Goal: Task Accomplishment & Management: Complete application form

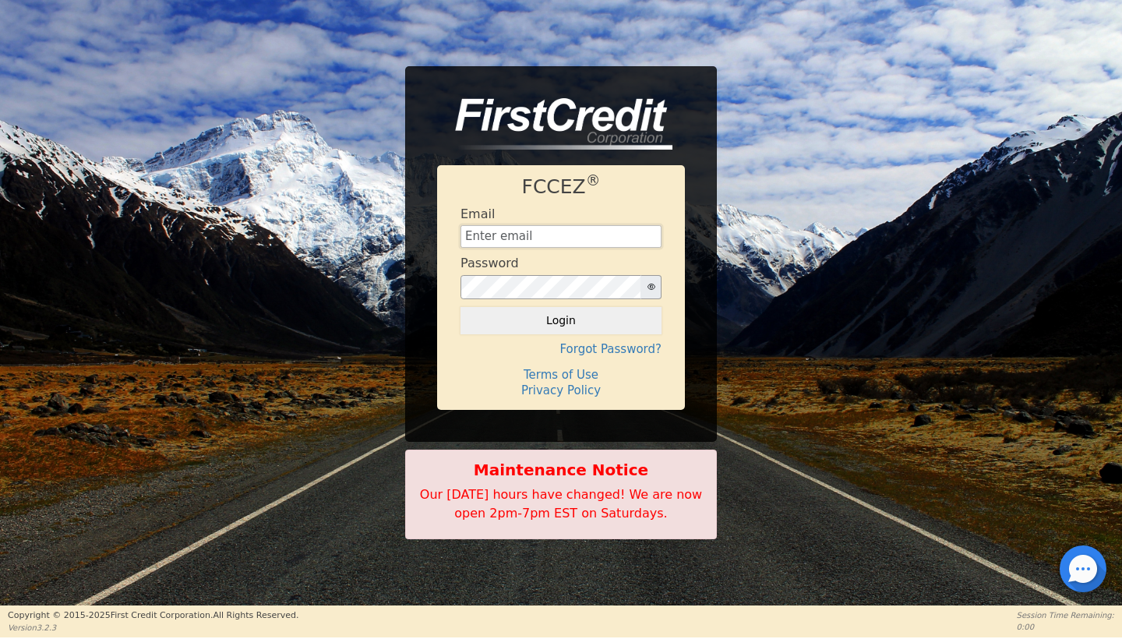
type input "[EMAIL_ADDRESS][DOMAIN_NAME]"
click at [561, 320] on button "Login" at bounding box center [561, 320] width 201 height 26
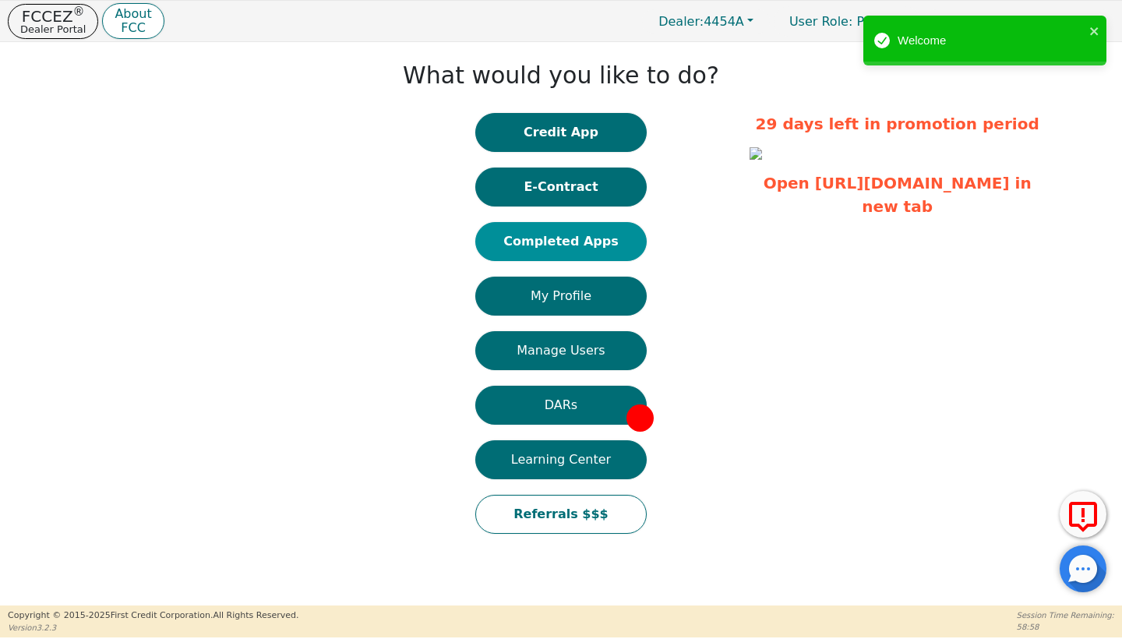
click at [620, 242] on button "Completed Apps" at bounding box center [560, 241] width 171 height 39
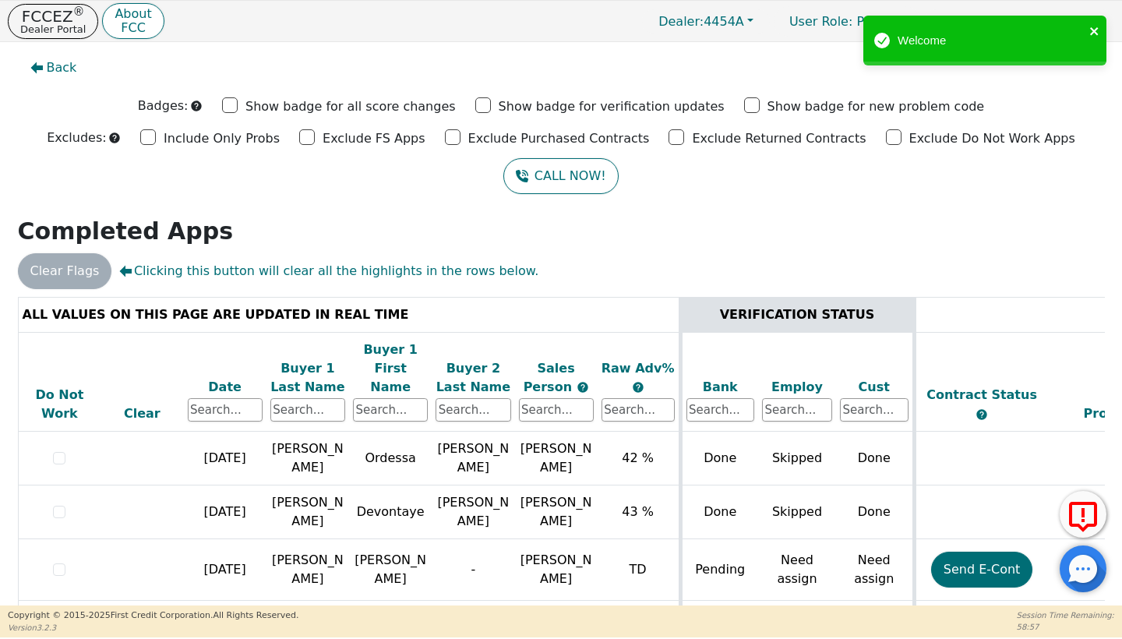
click at [1097, 32] on icon "close" at bounding box center [1095, 31] width 11 height 12
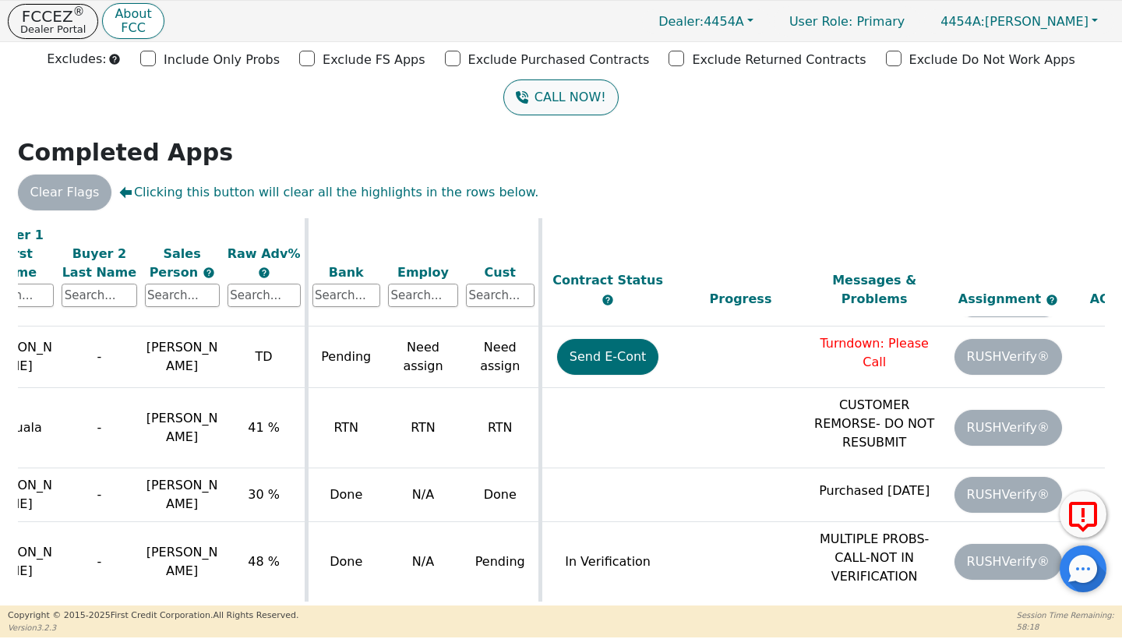
click at [560, 113] on button "CALL NOW!" at bounding box center [560, 97] width 115 height 36
drag, startPoint x: 560, startPoint y: 112, endPoint x: 702, endPoint y: 200, distance: 167.2
click at [702, 199] on div "Clear Flags Clicking this button will clear all the highlights in the rows belo…" at bounding box center [561, 193] width 1099 height 36
click at [702, 200] on div "Clear Flags Clicking this button will clear all the highlights in the rows belo…" at bounding box center [561, 193] width 1099 height 36
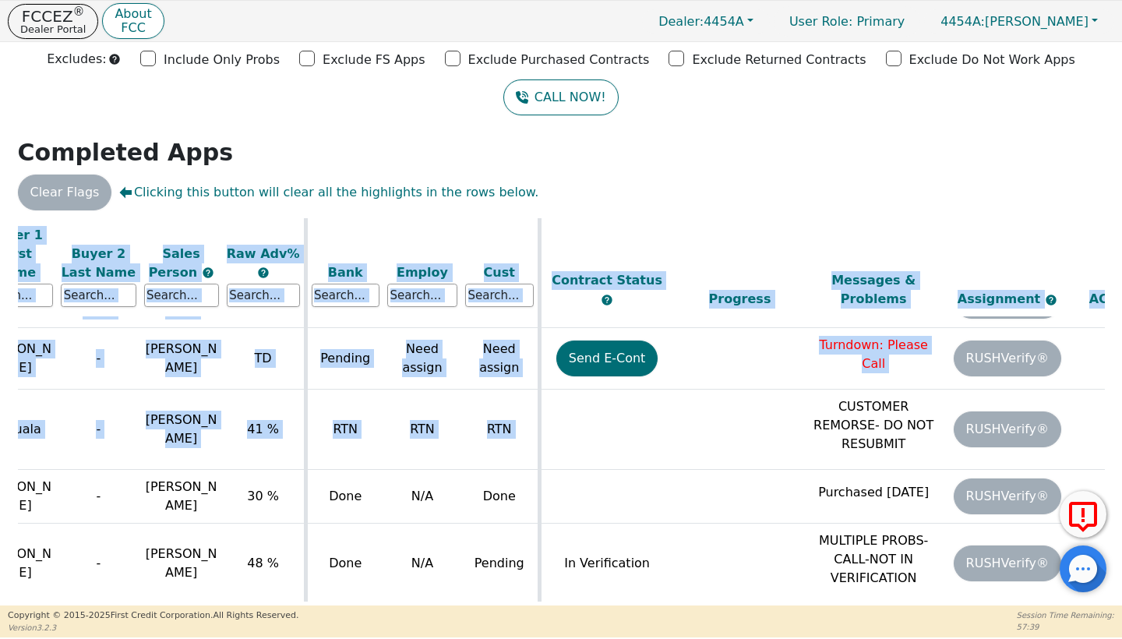
scroll to position [134, 375]
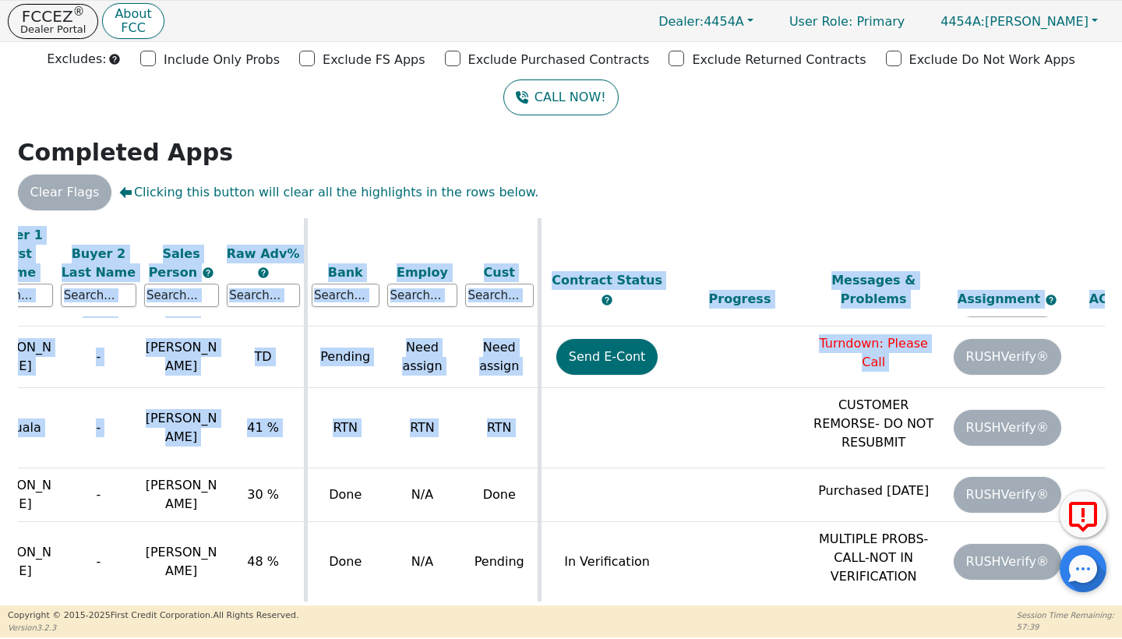
drag, startPoint x: 821, startPoint y: 367, endPoint x: 879, endPoint y: 599, distance: 238.5
click at [881, 600] on div "ALL VALUES ON THIS PAGE ARE UPDATED IN REAL TIME VERIFICATION STATUS Do Not Wor…" at bounding box center [561, 409] width 1087 height 383
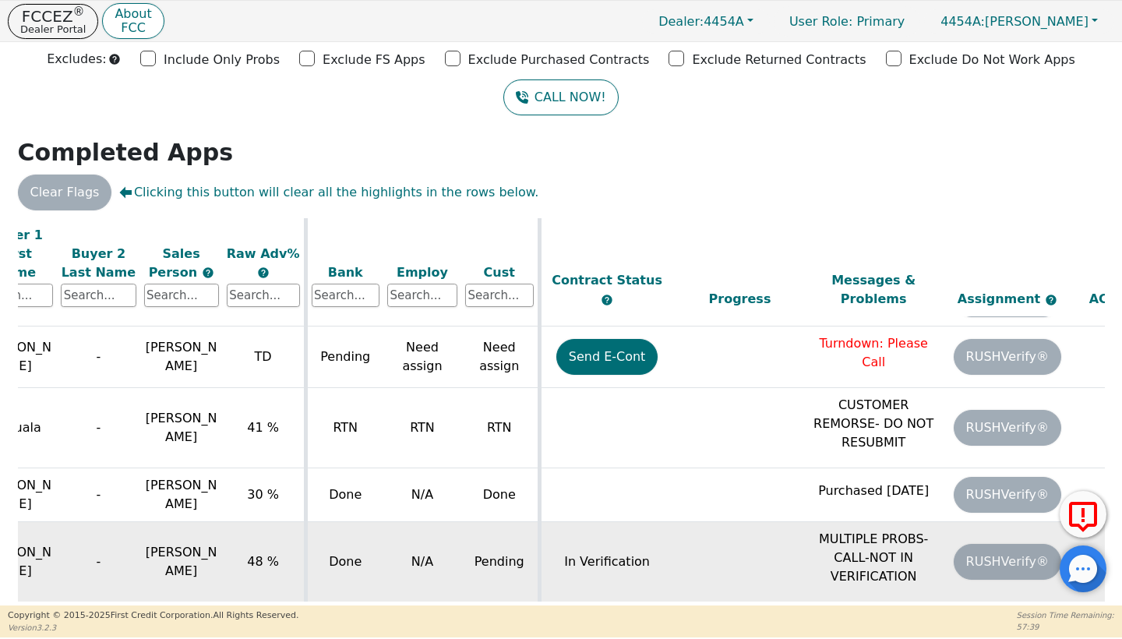
click at [881, 564] on td "MULTIPLE PROBS-CALL-NOT IN VERIFICATION" at bounding box center [874, 562] width 134 height 80
click at [881, 535] on p "MULTIPLE PROBS-CALL-NOT IN VERIFICATION" at bounding box center [874, 558] width 126 height 56
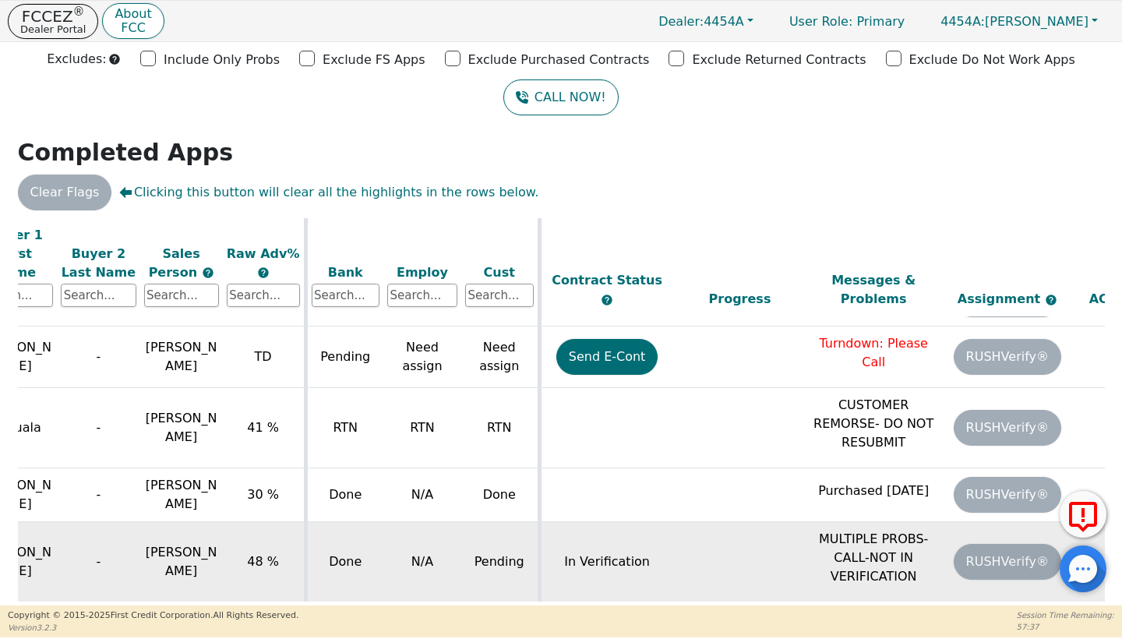
click at [881, 535] on p "MULTIPLE PROBS-CALL-NOT IN VERIFICATION" at bounding box center [874, 558] width 126 height 56
drag, startPoint x: 874, startPoint y: 532, endPoint x: 920, endPoint y: 550, distance: 48.9
click at [920, 550] on p "MULTIPLE PROBS-CALL-NOT IN VERIFICATION" at bounding box center [874, 558] width 126 height 56
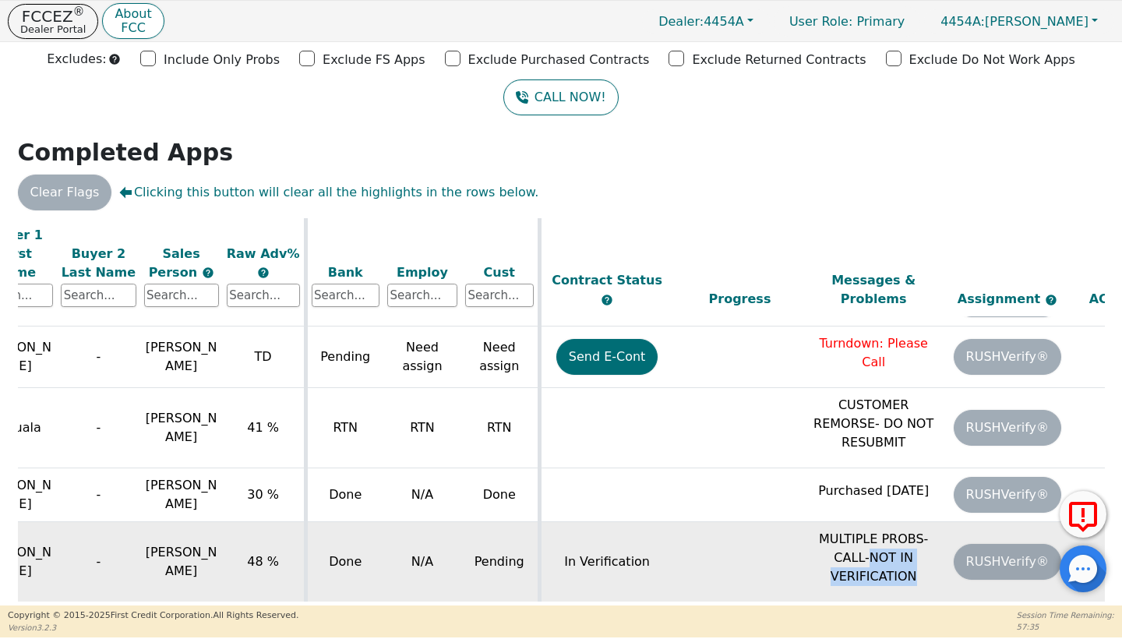
click at [920, 550] on p "MULTIPLE PROBS-CALL-NOT IN VERIFICATION" at bounding box center [874, 558] width 126 height 56
drag, startPoint x: 920, startPoint y: 550, endPoint x: 756, endPoint y: 508, distance: 169.7
click at [756, 522] on tr "[DATE] [PERSON_NAME] 48 % Done N/A Pending In Verification MULTIPLE PROBS-CALL-…" at bounding box center [492, 562] width 1699 height 80
click at [756, 522] on td at bounding box center [740, 562] width 134 height 80
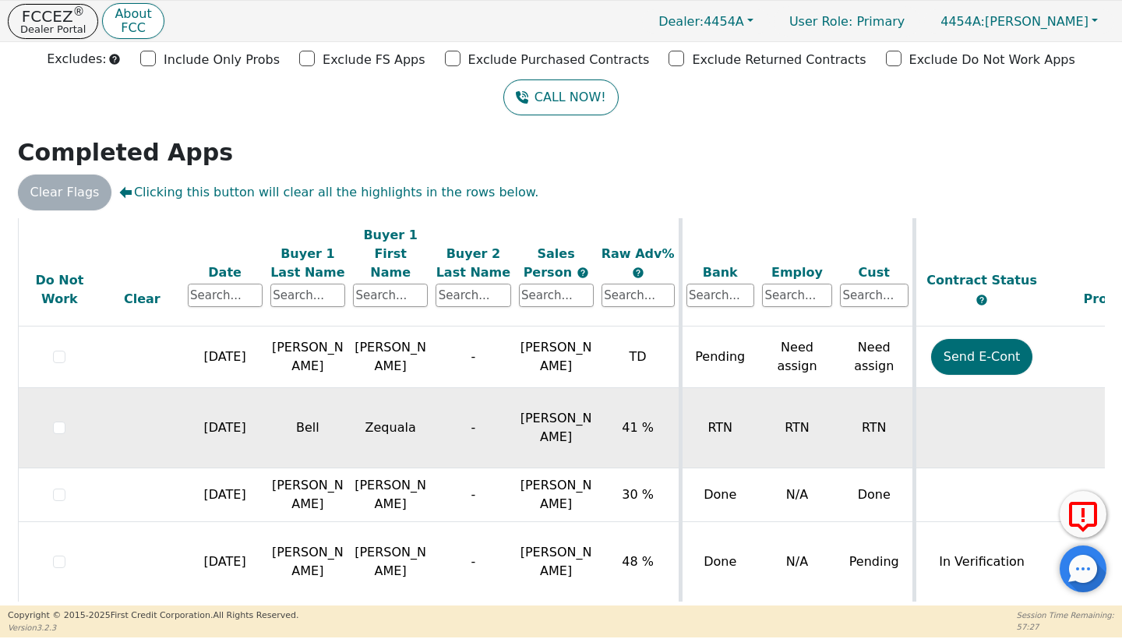
scroll to position [134, 0]
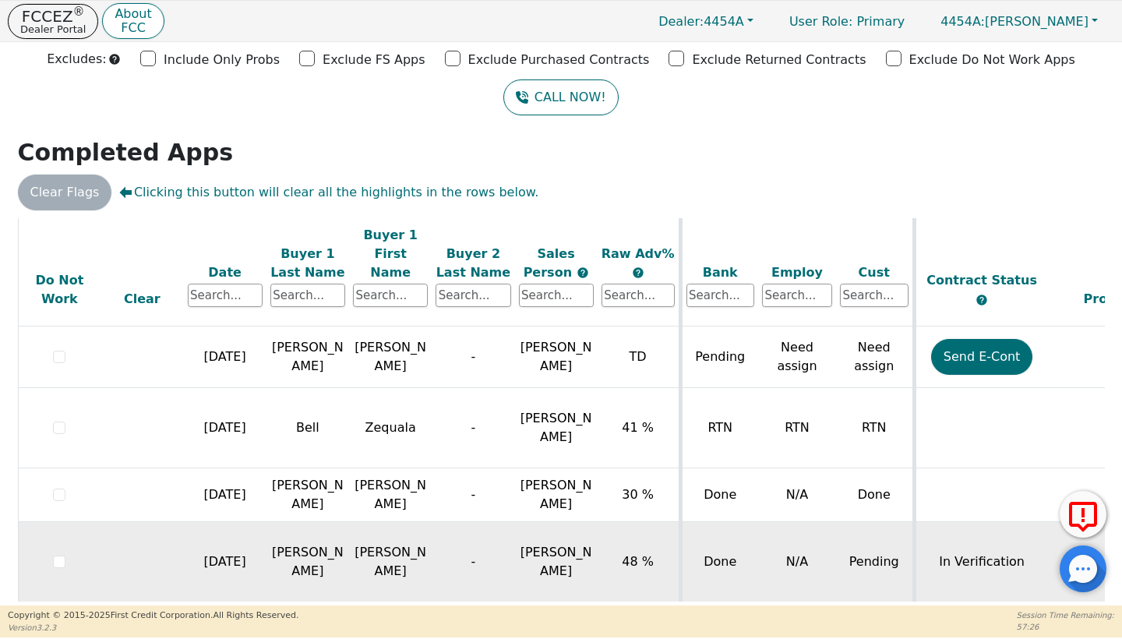
click at [445, 529] on td "-" at bounding box center [473, 562] width 83 height 80
drag, startPoint x: 646, startPoint y: 543, endPoint x: 515, endPoint y: 539, distance: 131.0
click at [518, 539] on tr "[DATE] [PERSON_NAME] 48 % Done N/A Pending In Verification MULTIPLE PROBS-CALL-…" at bounding box center [867, 562] width 1699 height 80
click at [515, 539] on td "[PERSON_NAME]" at bounding box center [556, 562] width 83 height 80
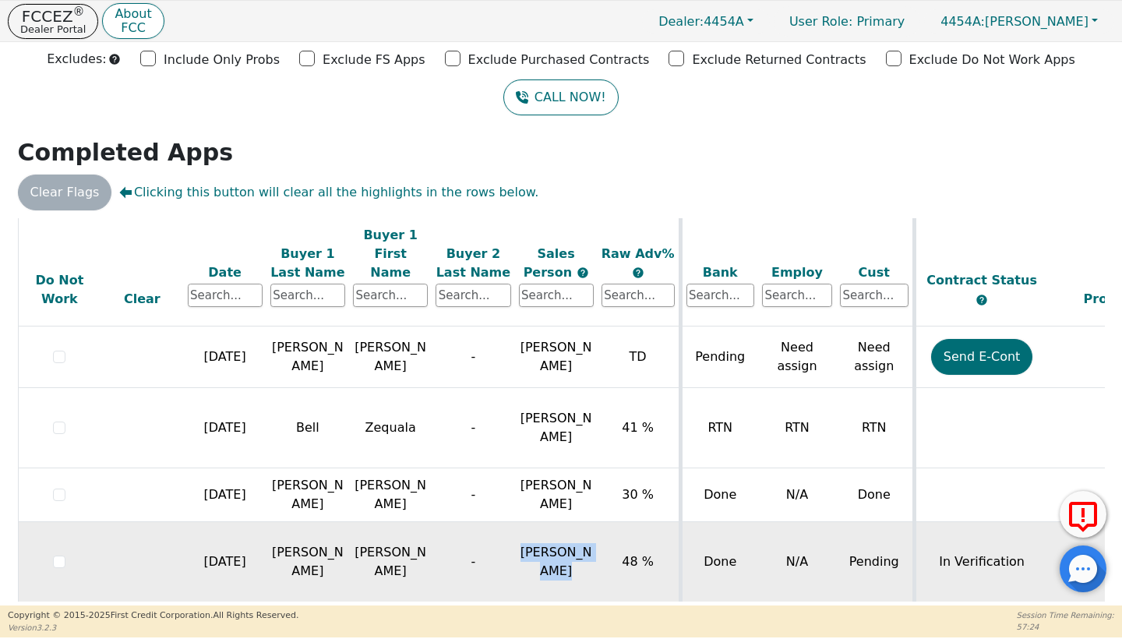
click at [515, 539] on td "[PERSON_NAME]" at bounding box center [556, 562] width 83 height 80
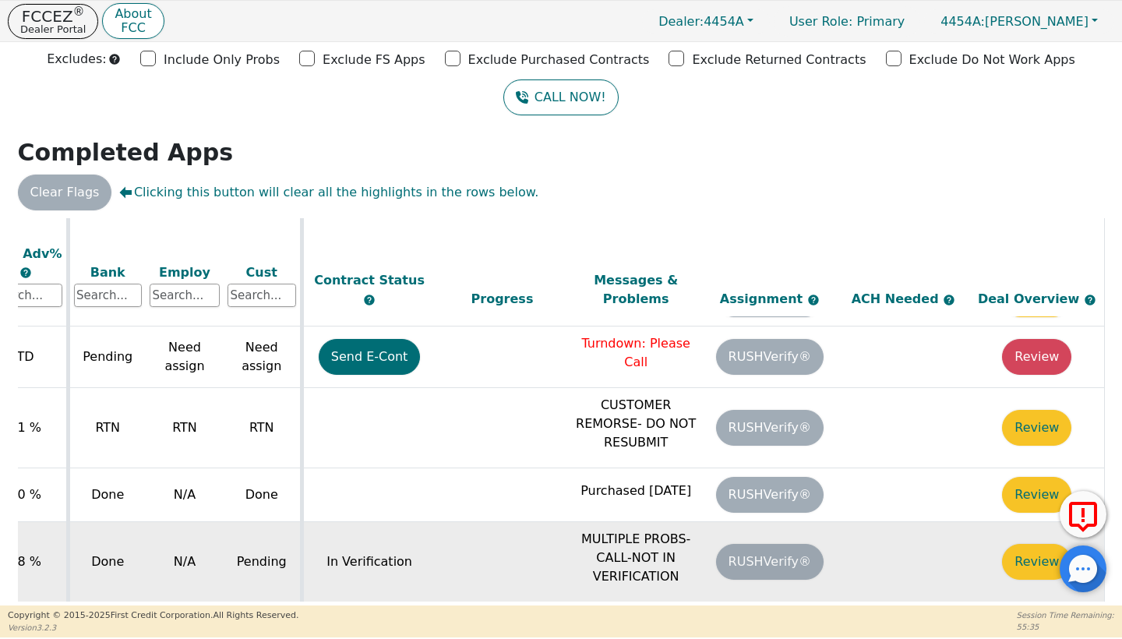
scroll to position [134, 622]
drag, startPoint x: 673, startPoint y: 549, endPoint x: 581, endPoint y: 504, distance: 102.8
click at [582, 530] on p "MULTIPLE PROBS-CALL-NOT IN VERIFICATION" at bounding box center [636, 558] width 126 height 56
click at [573, 530] on p "MULTIPLE PROBS-CALL-NOT IN VERIFICATION" at bounding box center [636, 558] width 126 height 56
drag, startPoint x: 567, startPoint y: 506, endPoint x: 675, endPoint y: 556, distance: 118.9
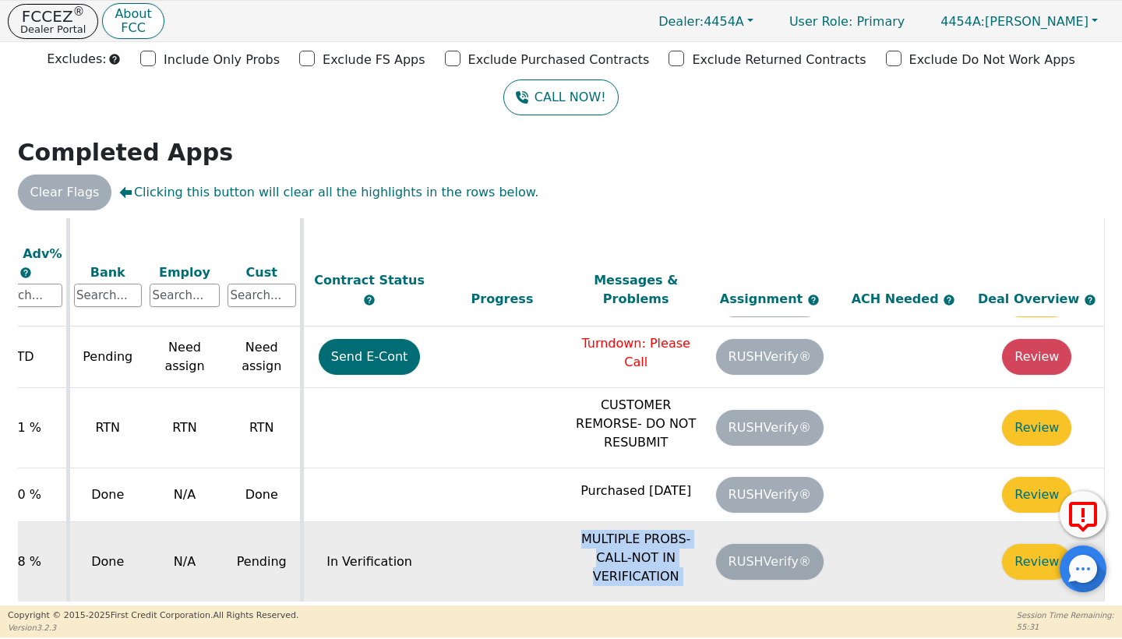
click at [676, 556] on td "MULTIPLE PROBS-CALL-NOT IN VERIFICATION" at bounding box center [636, 562] width 134 height 80
click at [675, 556] on td "MULTIPLE PROBS-CALL-NOT IN VERIFICATION" at bounding box center [636, 562] width 134 height 80
drag, startPoint x: 676, startPoint y: 550, endPoint x: 570, endPoint y: 507, distance: 114.6
click at [573, 530] on p "MULTIPLE PROBS-CALL-NOT IN VERIFICATION" at bounding box center [636, 558] width 126 height 56
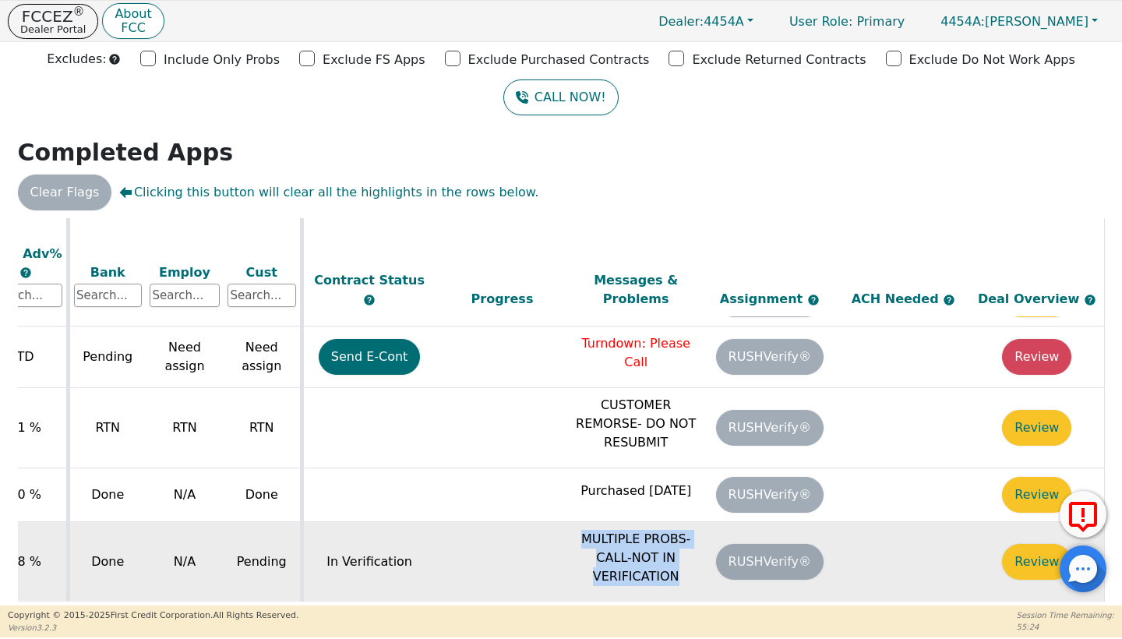
drag, startPoint x: 570, startPoint y: 507, endPoint x: 657, endPoint y: 549, distance: 97.2
click at [657, 549] on p "MULTIPLE PROBS-CALL-NOT IN VERIFICATION" at bounding box center [636, 558] width 126 height 56
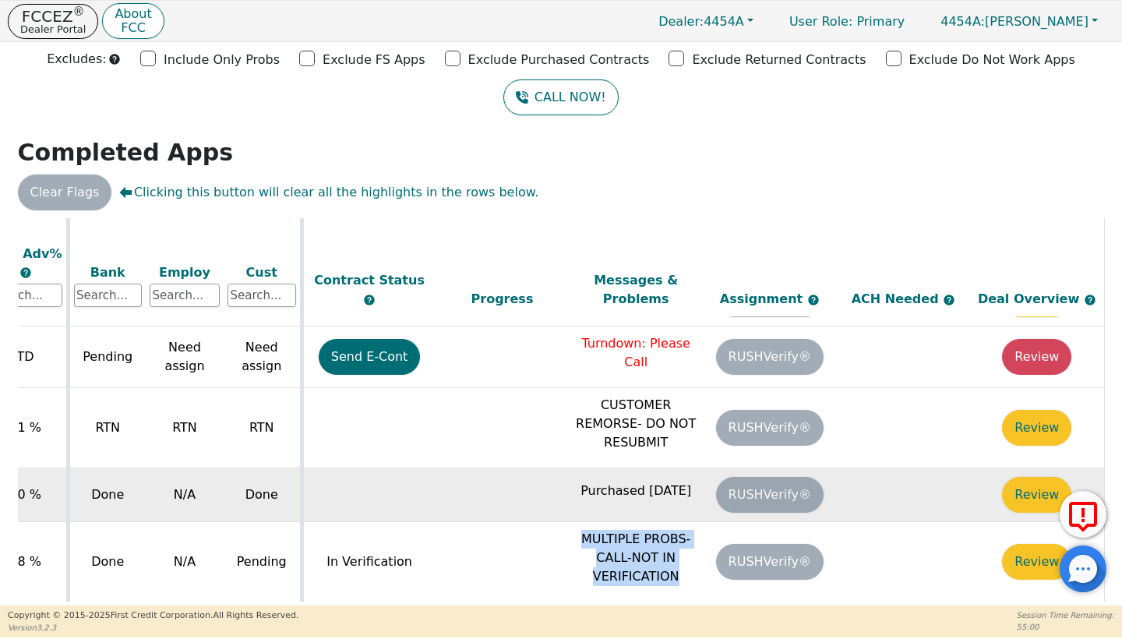
scroll to position [0, 0]
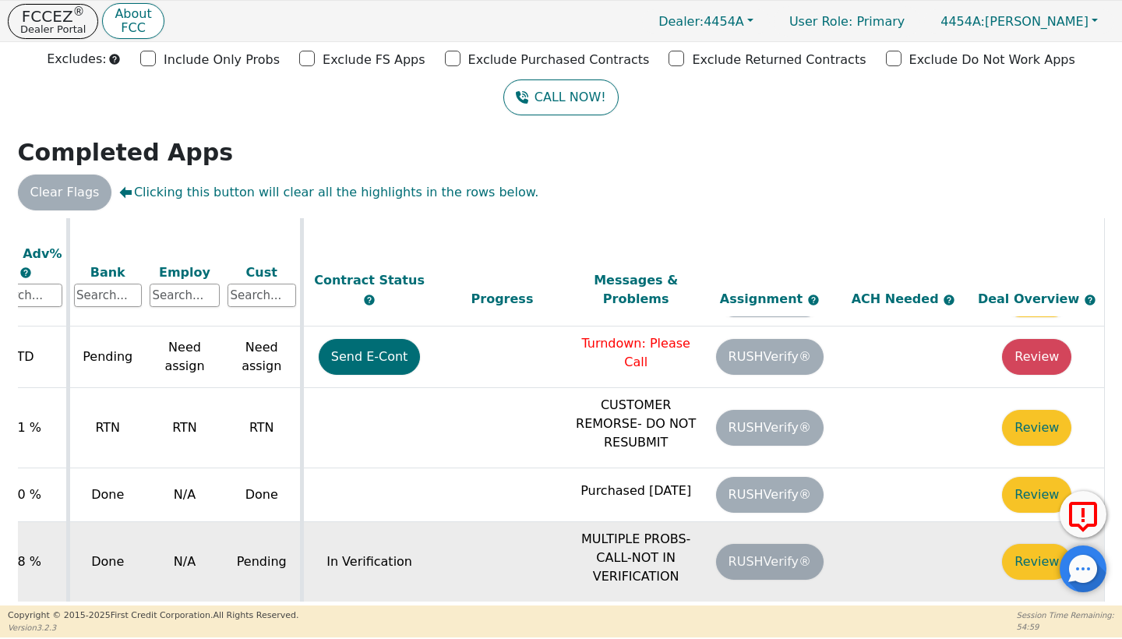
click at [595, 530] on p "MULTIPLE PROBS-CALL-NOT IN VERIFICATION" at bounding box center [636, 558] width 126 height 56
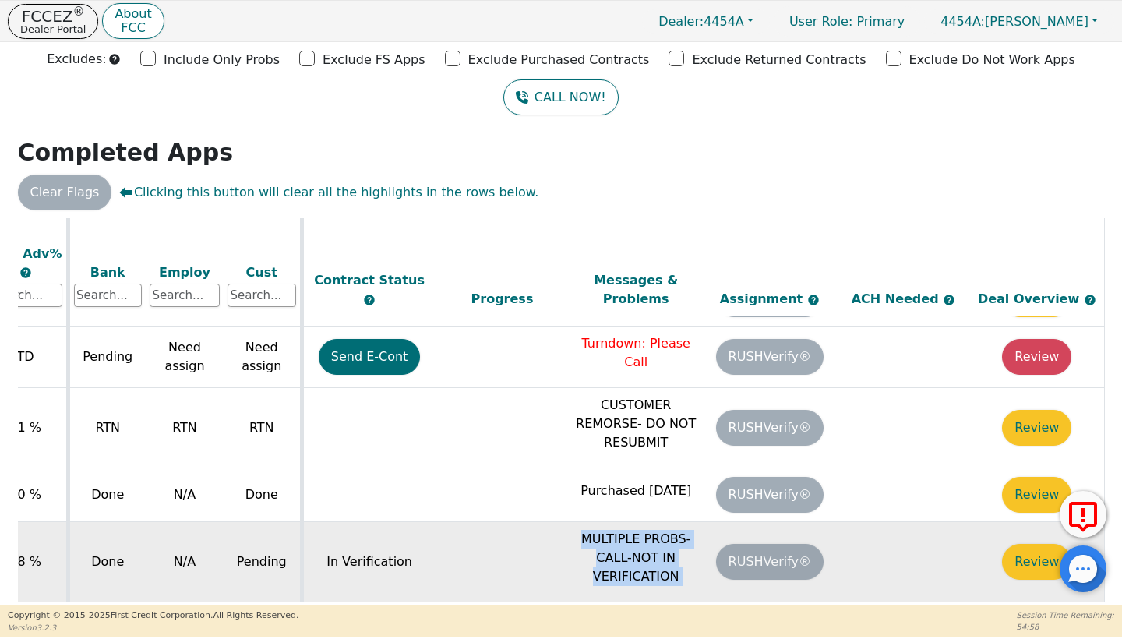
click at [595, 530] on p "MULTIPLE PROBS-CALL-NOT IN VERIFICATION" at bounding box center [636, 558] width 126 height 56
click at [631, 535] on p "MULTIPLE PROBS-CALL-NOT IN VERIFICATION" at bounding box center [636, 558] width 126 height 56
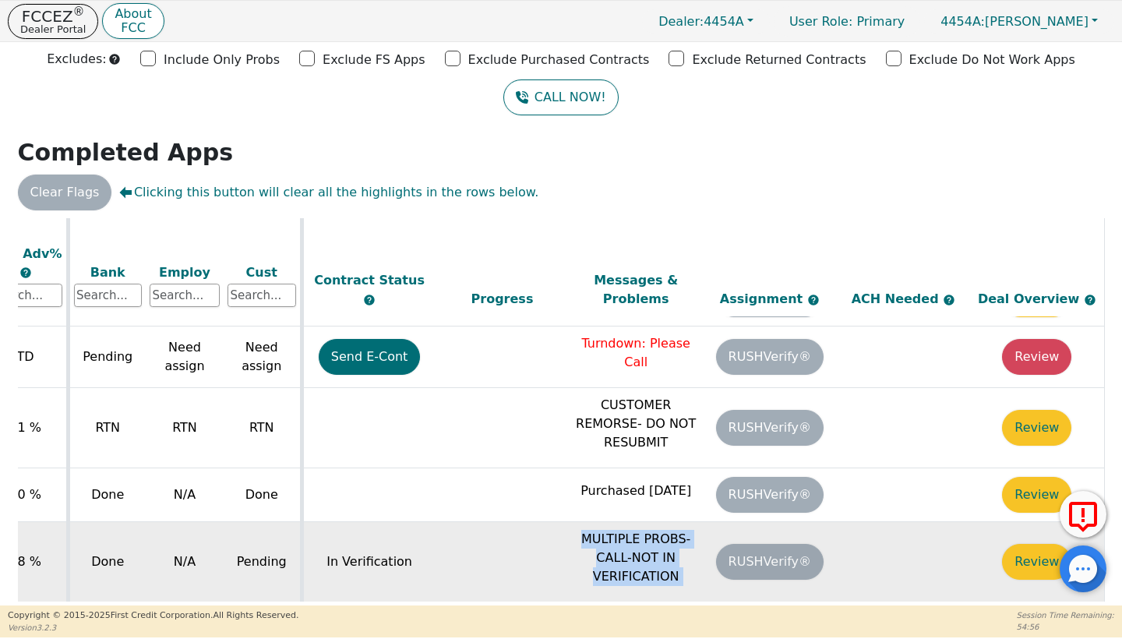
click at [631, 535] on p "MULTIPLE PROBS-CALL-NOT IN VERIFICATION" at bounding box center [636, 558] width 126 height 56
click at [652, 539] on p "MULTIPLE PROBS-CALL-NOT IN VERIFICATION" at bounding box center [636, 558] width 126 height 56
drag, startPoint x: 676, startPoint y: 546, endPoint x: 564, endPoint y: 514, distance: 116.2
click at [573, 530] on p "MULTIPLE PROBS-CALL-NOT IN VERIFICATION" at bounding box center [636, 558] width 126 height 56
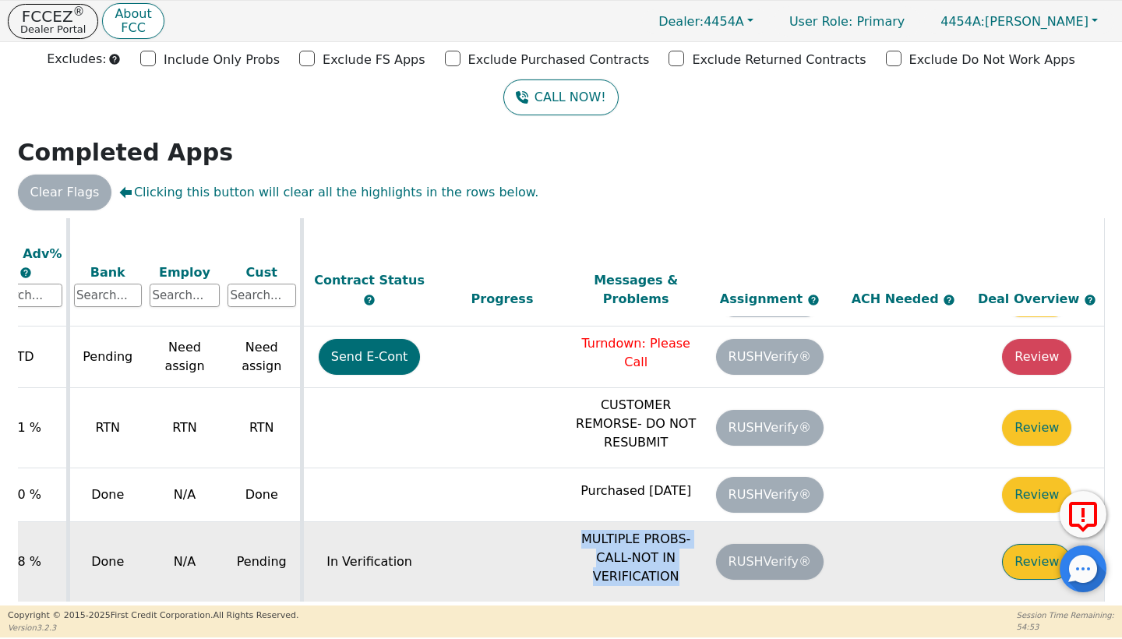
click at [1033, 544] on button "Review" at bounding box center [1036, 562] width 69 height 36
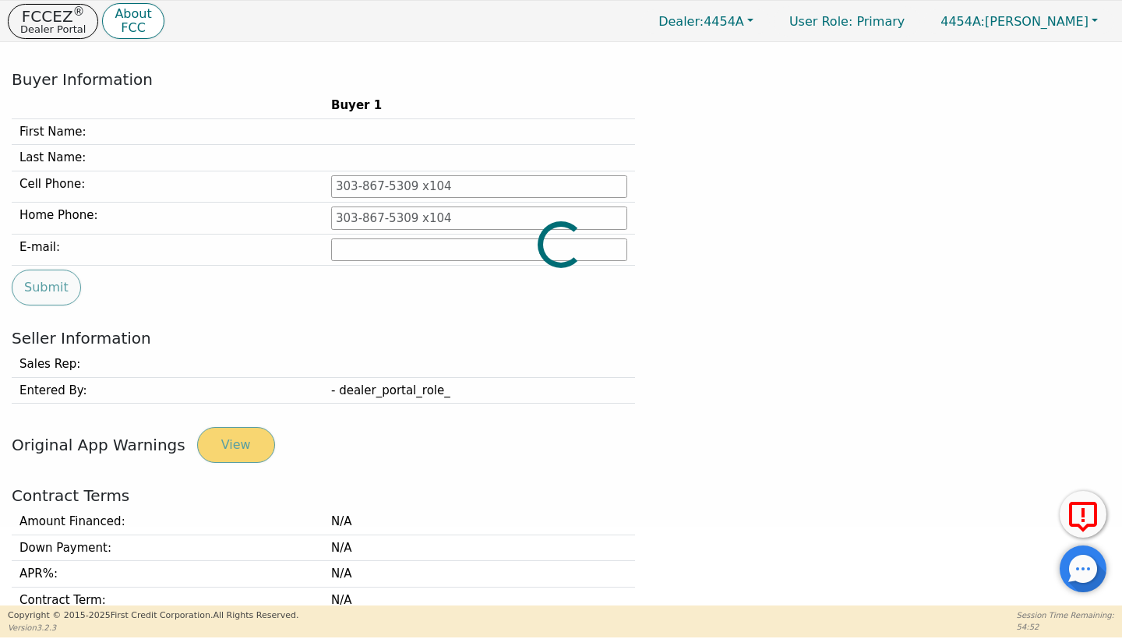
type input "[PHONE_NUMBER]"
type input "[EMAIL_ADDRESS][DOMAIN_NAME]"
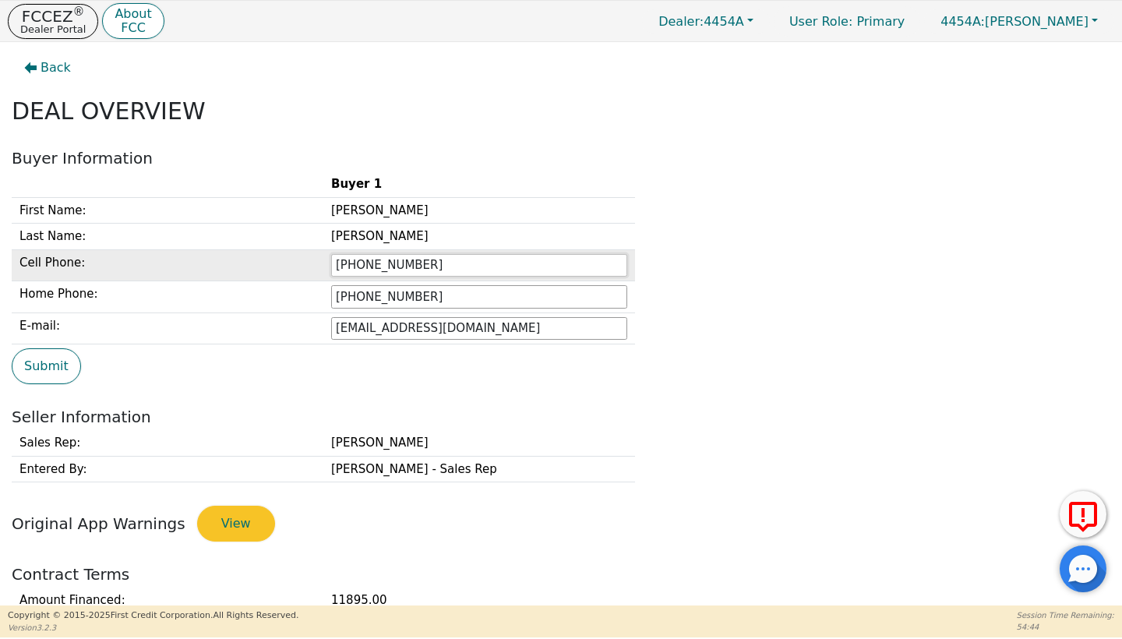
click at [436, 269] on input "[PHONE_NUMBER]" at bounding box center [479, 265] width 296 height 23
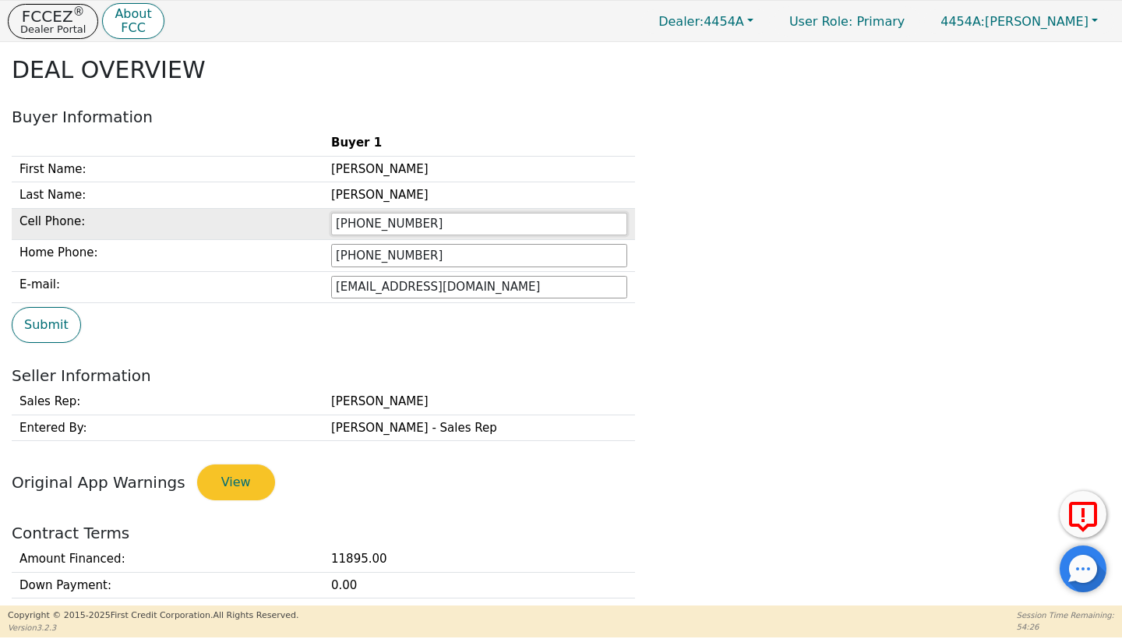
scroll to position [48, 0]
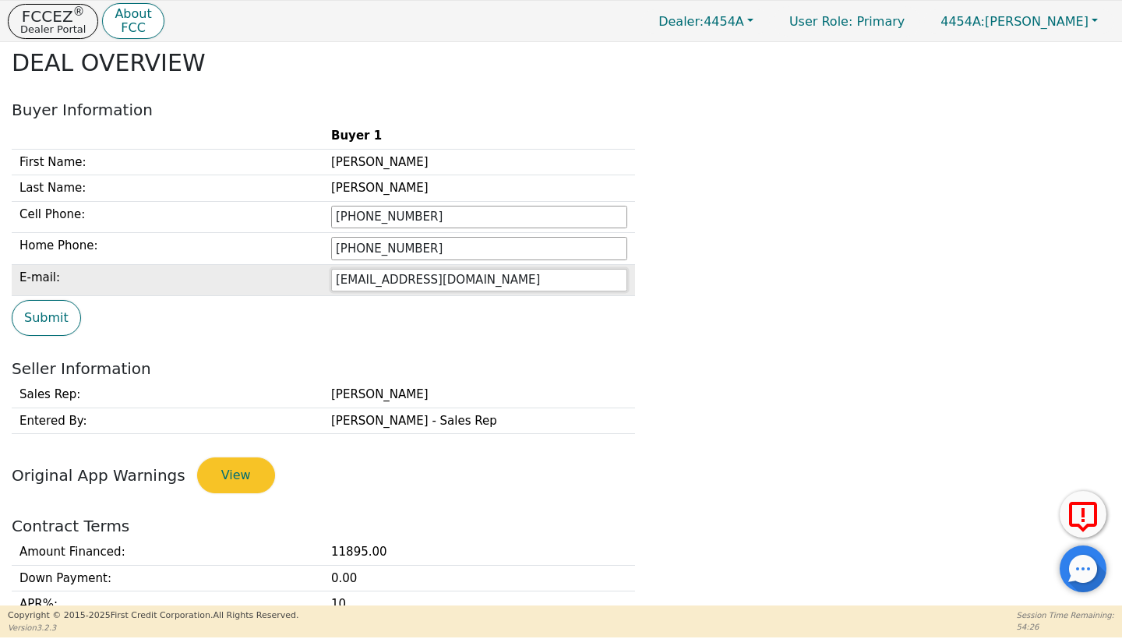
click at [439, 282] on input "[EMAIL_ADDRESS][DOMAIN_NAME]" at bounding box center [479, 280] width 296 height 23
drag, startPoint x: 167, startPoint y: 103, endPoint x: 3, endPoint y: 110, distance: 163.8
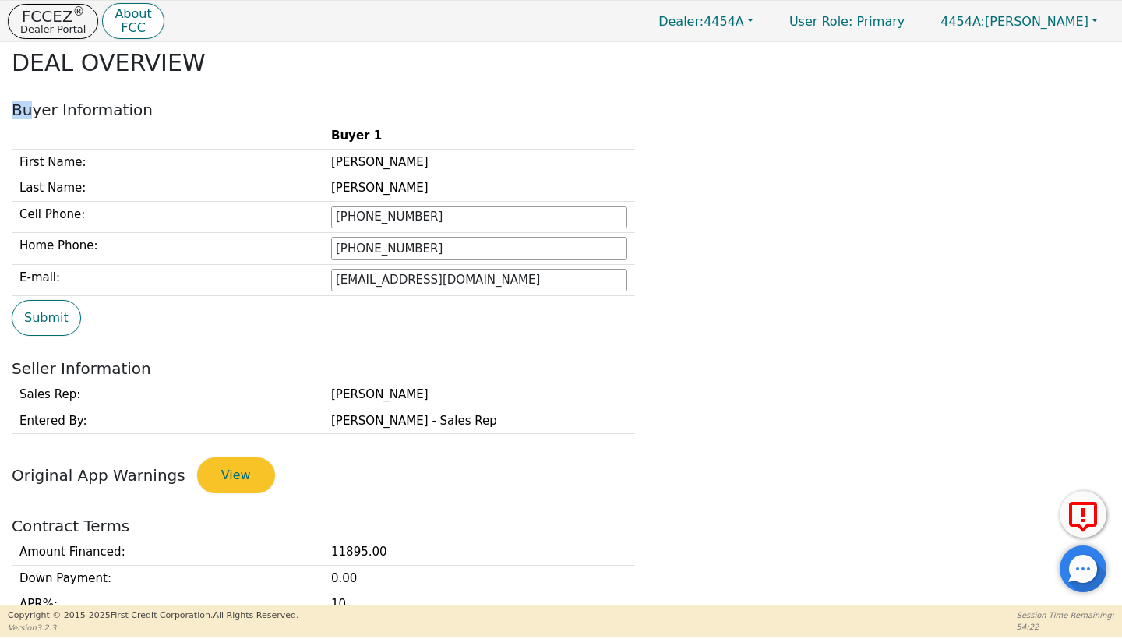
click at [5, 110] on div "Back DEAL OVERVIEW Buyer Information Buyer 1 First Name: [PERSON_NAME] Last Nam…" at bounding box center [561, 275] width 1122 height 563
click at [3, 110] on div "Back DEAL OVERVIEW Buyer Information Buyer 1 First Name: [PERSON_NAME] Last Nam…" at bounding box center [561, 275] width 1122 height 563
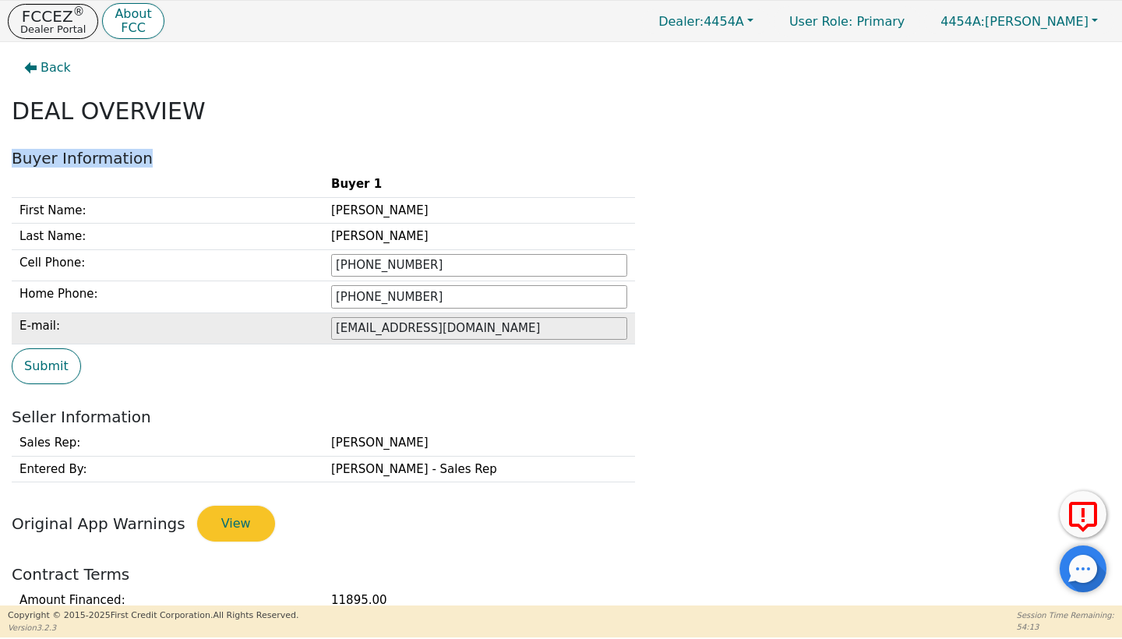
scroll to position [0, 0]
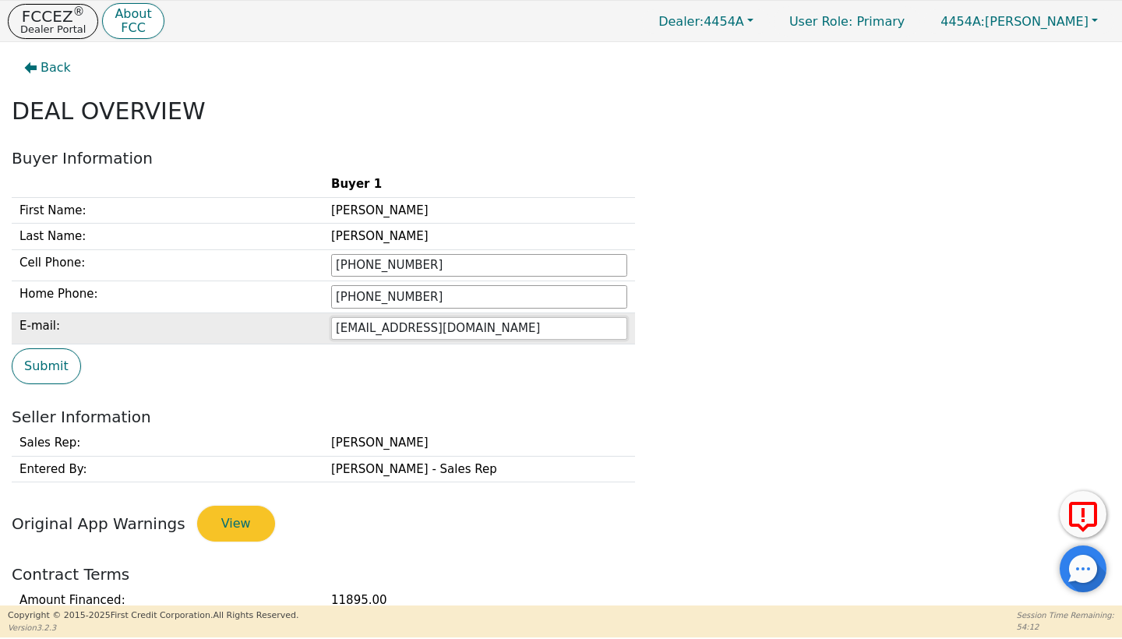
click at [462, 318] on input "[EMAIL_ADDRESS][DOMAIN_NAME]" at bounding box center [479, 328] width 296 height 23
click at [444, 320] on input "[EMAIL_ADDRESS][DOMAIN_NAME]" at bounding box center [479, 328] width 296 height 23
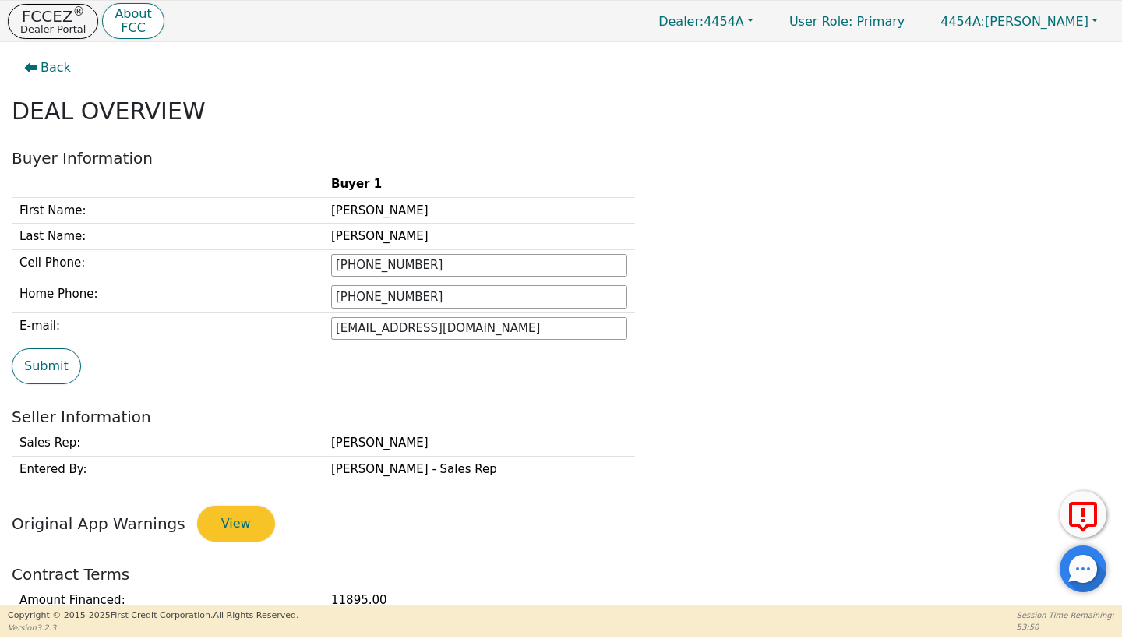
click at [450, 375] on div "Submit" at bounding box center [561, 366] width 1111 height 36
click at [60, 382] on button "Submit" at bounding box center [46, 366] width 69 height 36
